Goal: Find specific page/section: Find specific page/section

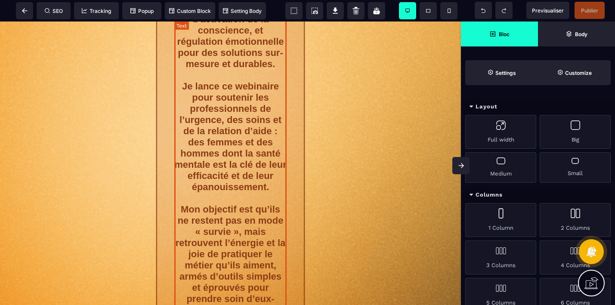
scroll to position [1457, 0]
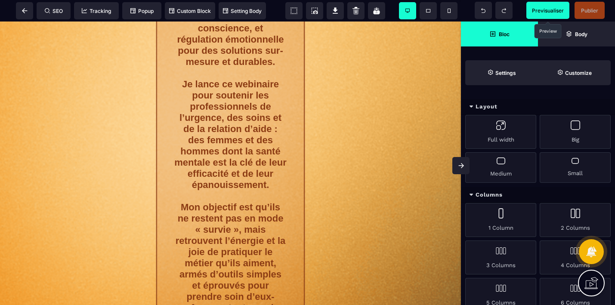
click at [545, 11] on span "Previsualiser" at bounding box center [548, 10] width 32 height 6
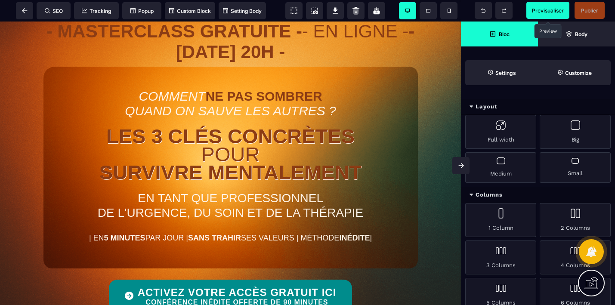
scroll to position [0, 0]
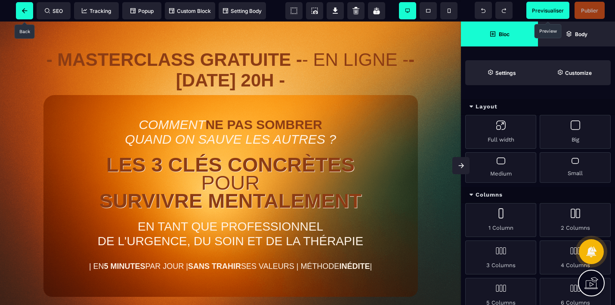
click at [22, 9] on icon at bounding box center [25, 10] width 6 height 5
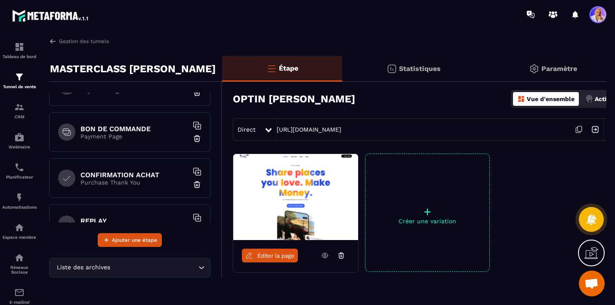
scroll to position [267, 0]
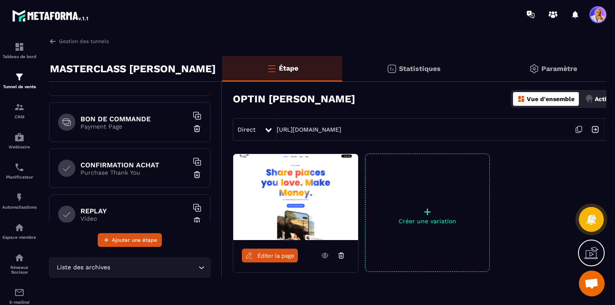
click at [120, 127] on p "Payment Page" at bounding box center [135, 126] width 108 height 7
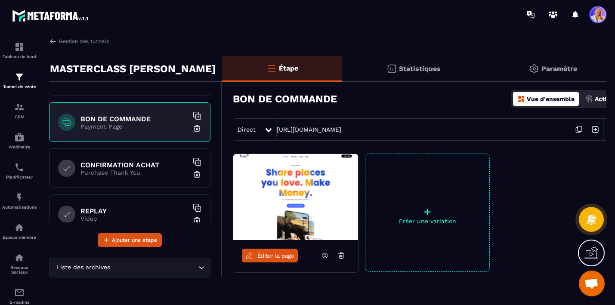
click at [272, 257] on span "Éditer la page" at bounding box center [276, 256] width 37 height 6
